Goal: Task Accomplishment & Management: Manage account settings

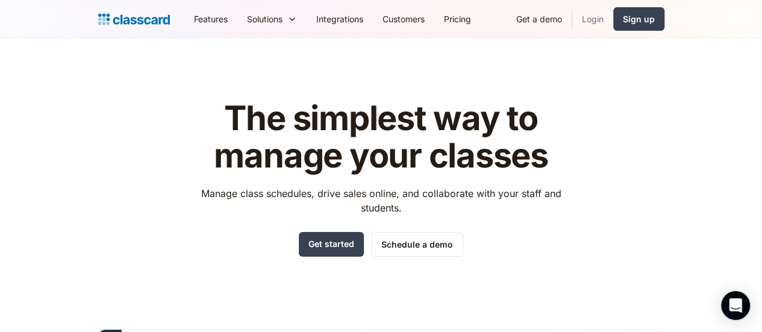
click at [614, 25] on link "Login" at bounding box center [593, 18] width 41 height 27
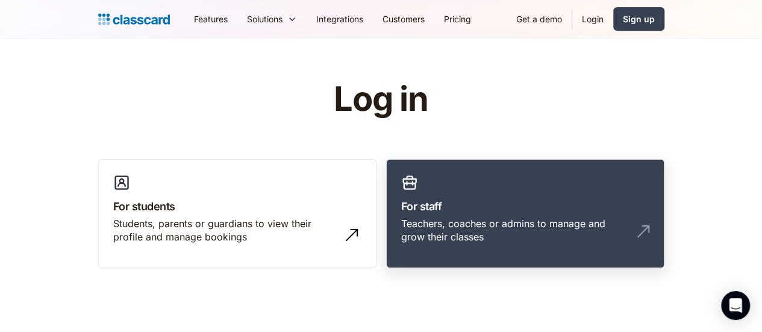
click at [489, 197] on link "For staff Teachers, coaches or admins to manage and grow their classes" at bounding box center [525, 214] width 278 height 110
